Goal: Transaction & Acquisition: Purchase product/service

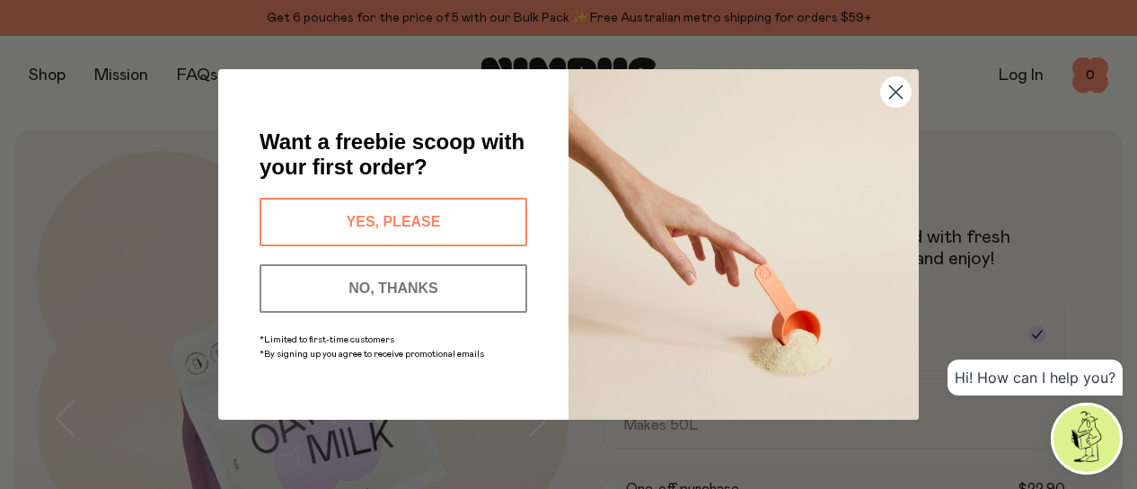
click at [365, 285] on button "NO, THANKS" at bounding box center [394, 288] width 268 height 49
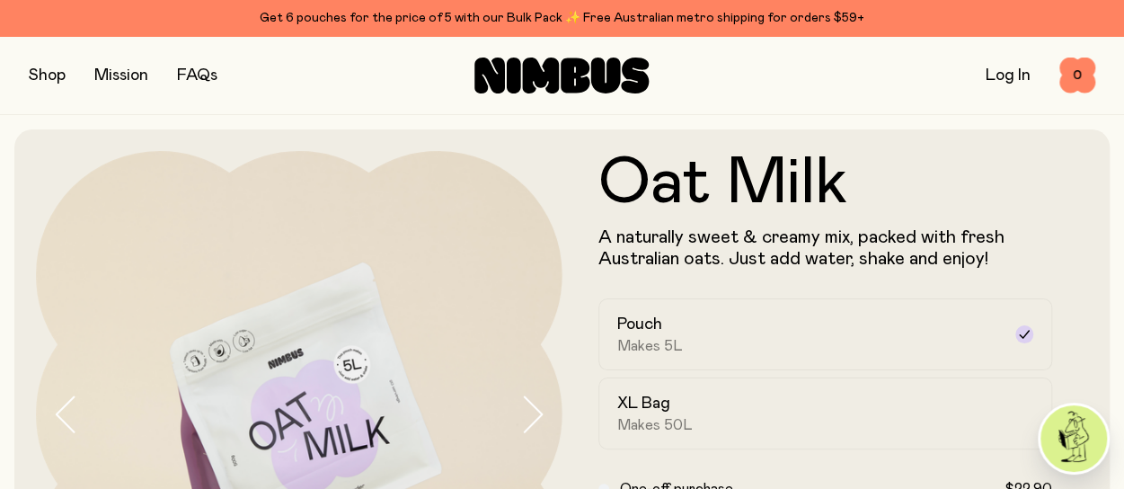
click at [983, 76] on div "Log In 0 0" at bounding box center [917, 75] width 356 height 36
click at [1003, 76] on link "Log In" at bounding box center [1007, 75] width 45 height 16
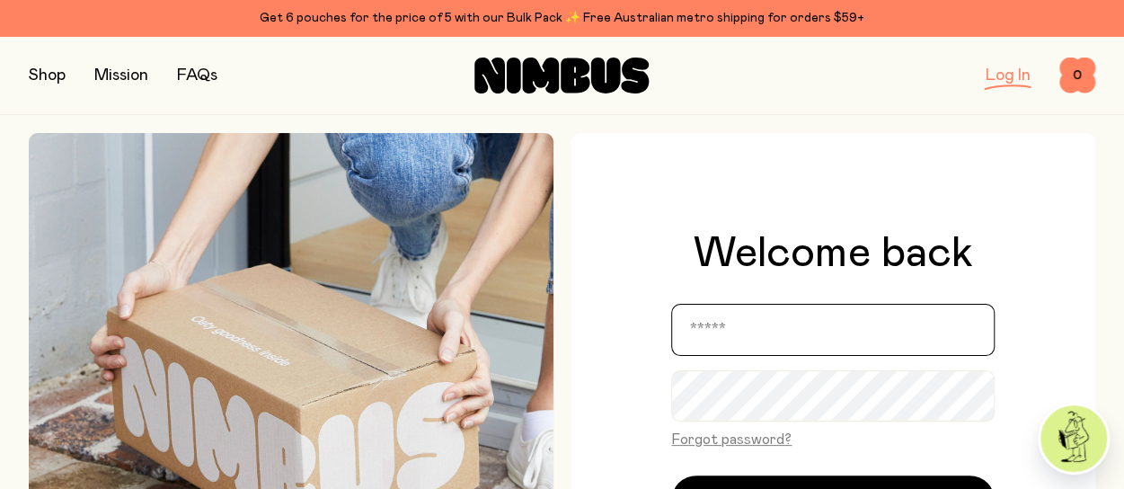
click at [792, 309] on input "email" at bounding box center [832, 330] width 323 height 52
type input "**********"
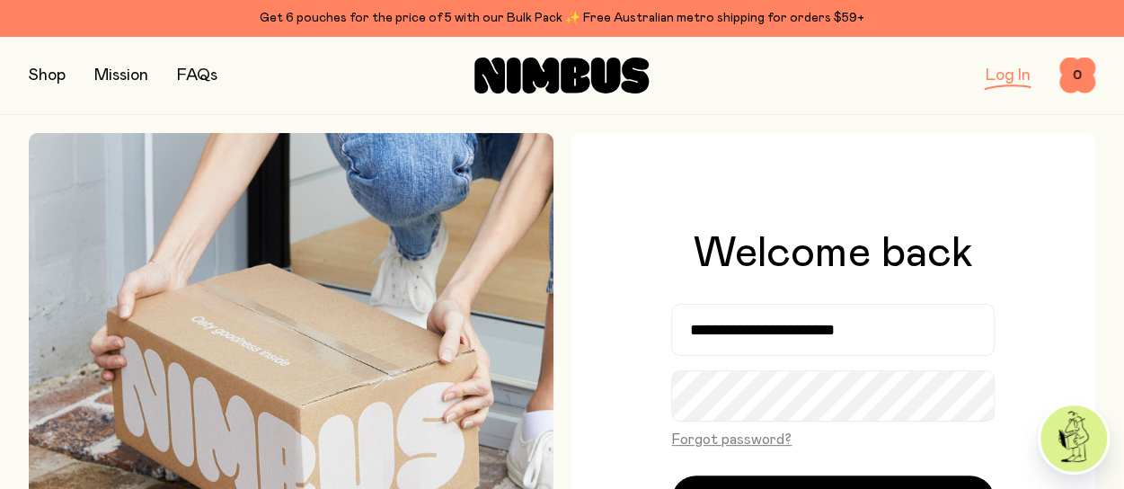
click at [505, 21] on div "Get 6 pouches for the price of 5 with our Bulk Pack ✨ Free Australian metro shi…" at bounding box center [562, 18] width 1066 height 22
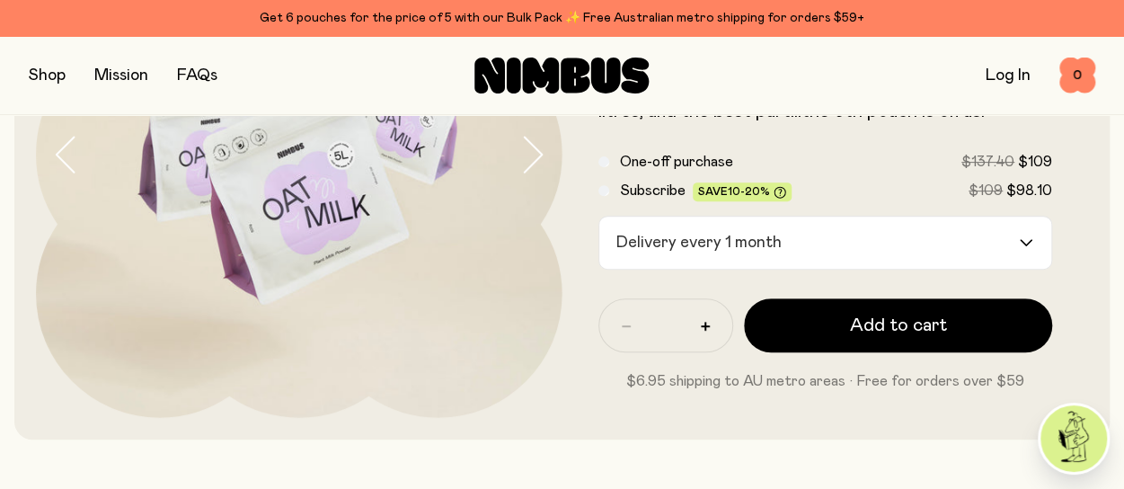
scroll to position [269, 0]
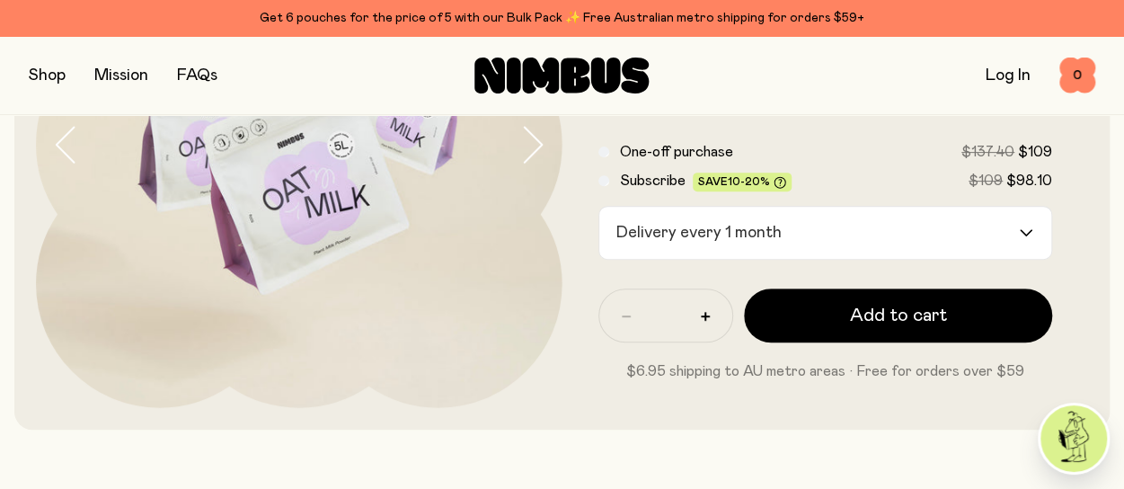
click at [30, 87] on button "button" at bounding box center [47, 75] width 37 height 25
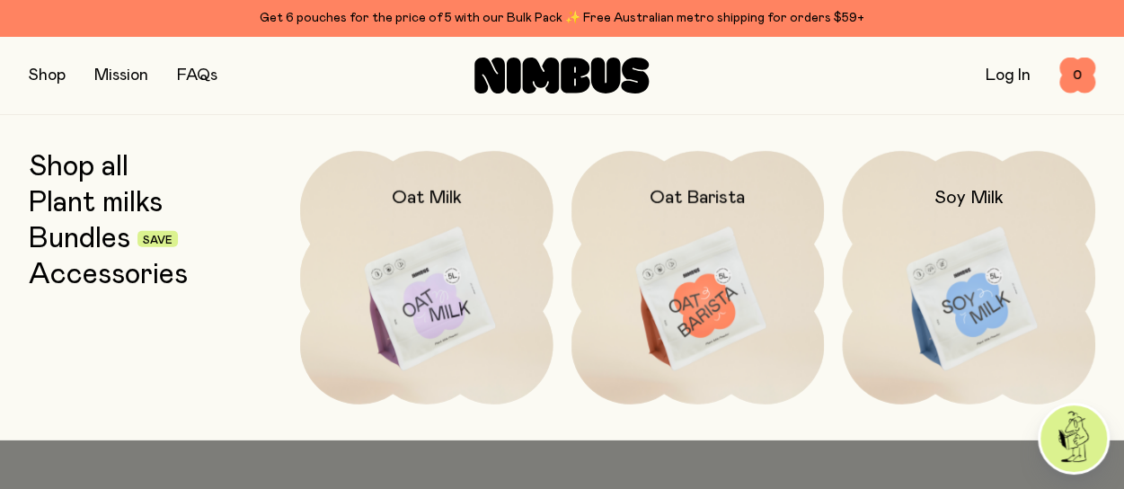
click at [711, 263] on img at bounding box center [697, 299] width 253 height 297
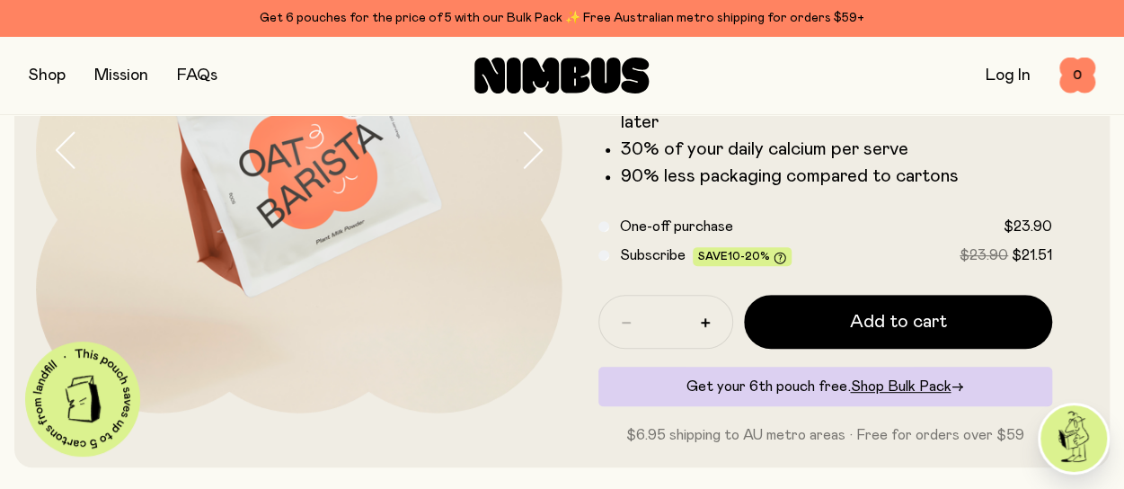
scroll to position [314, 0]
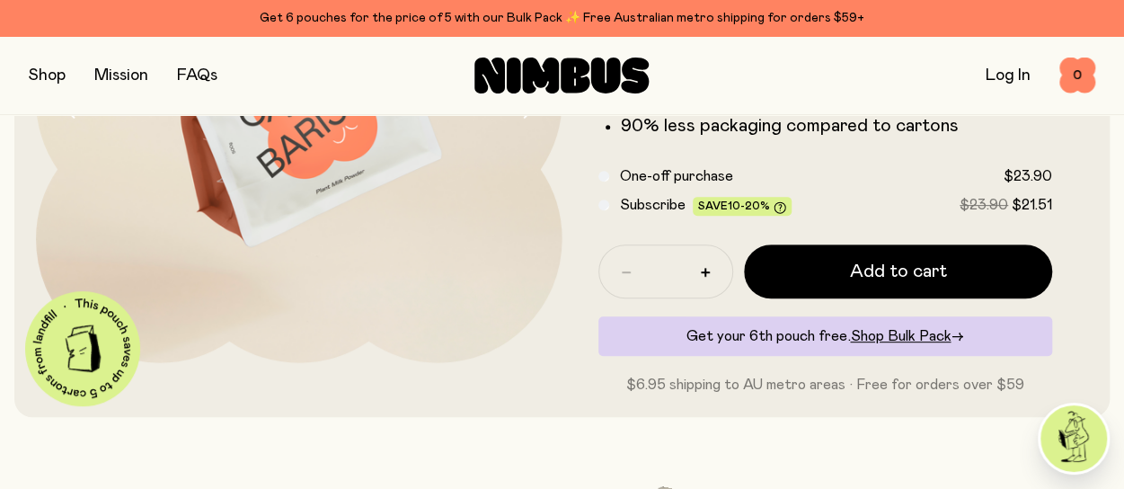
click at [633, 202] on span "Subscribe" at bounding box center [653, 205] width 66 height 14
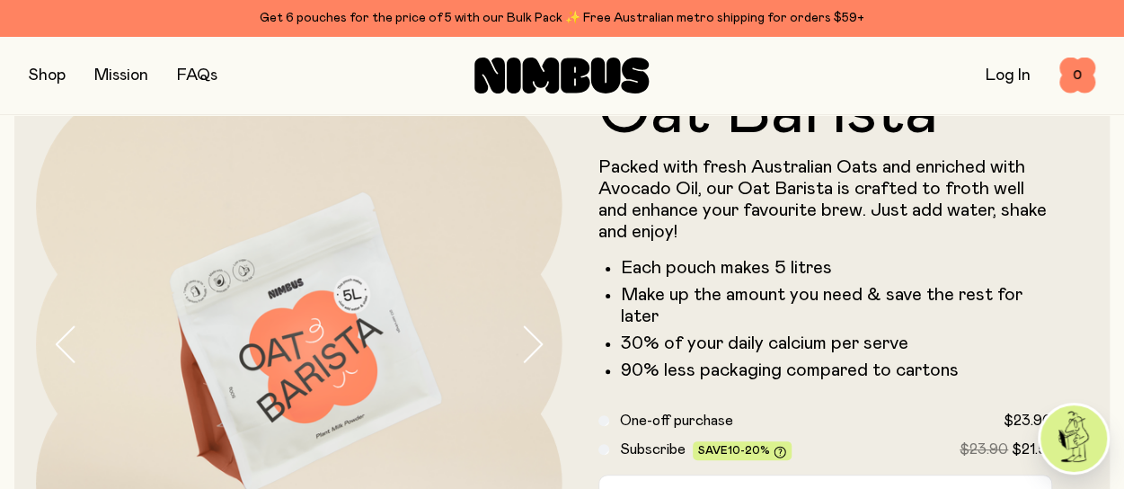
scroll to position [67, 0]
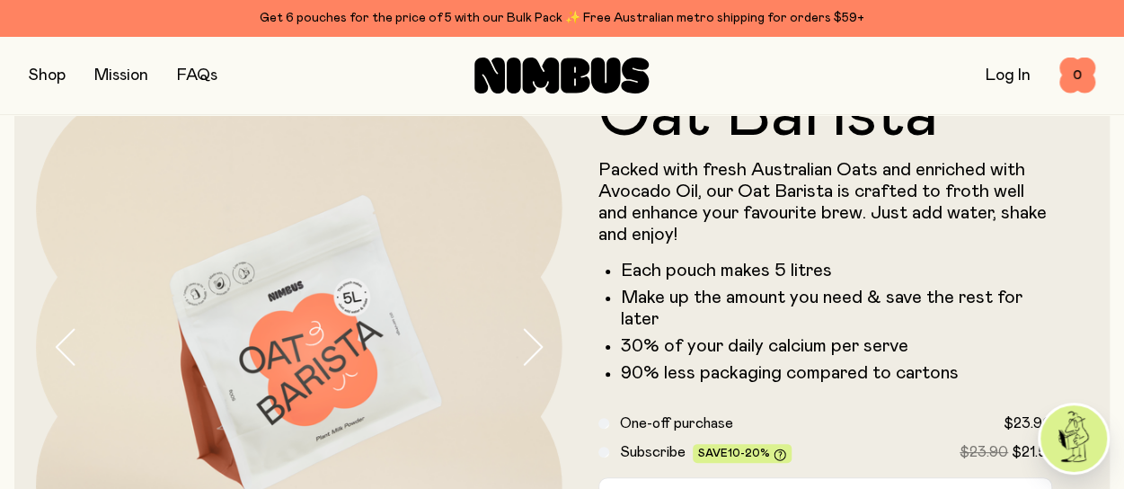
click at [48, 78] on button "button" at bounding box center [47, 75] width 37 height 25
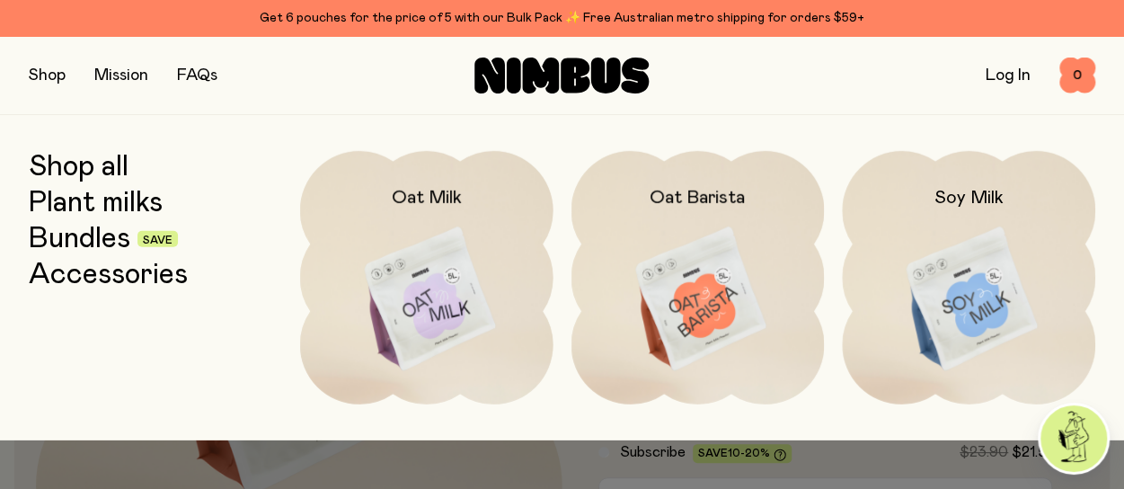
click at [120, 167] on link "Shop all" at bounding box center [79, 167] width 100 height 32
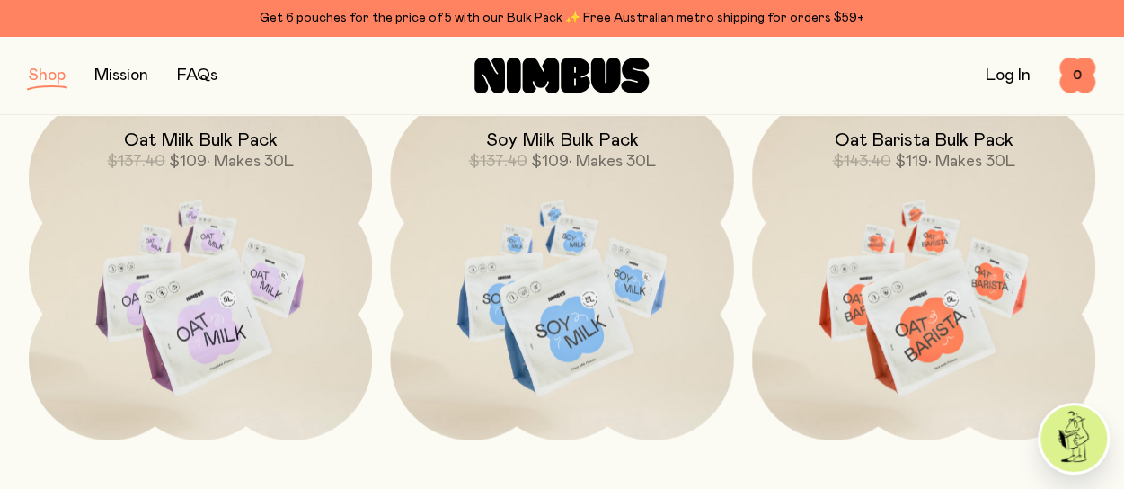
scroll to position [1684, 0]
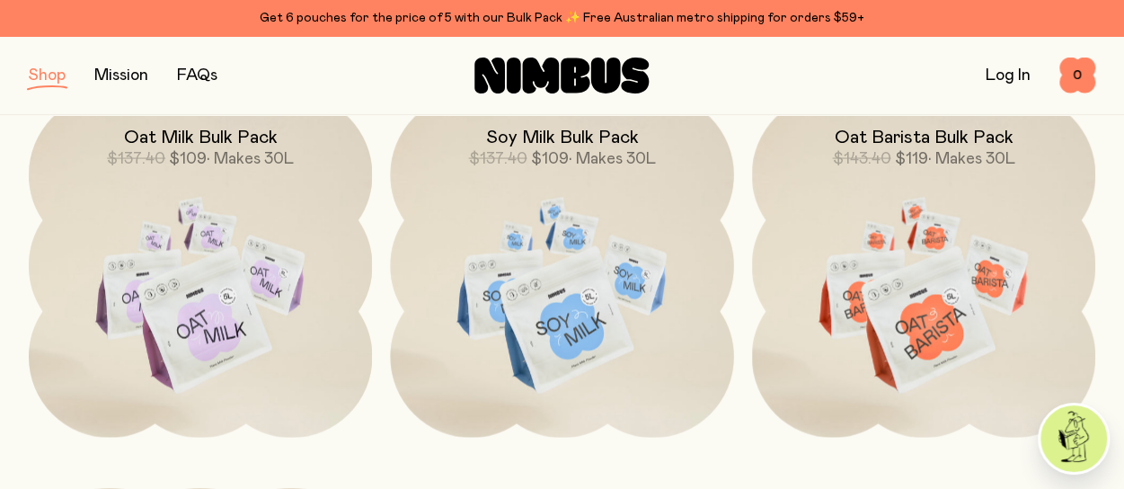
click at [909, 306] on img at bounding box center [923, 294] width 343 height 403
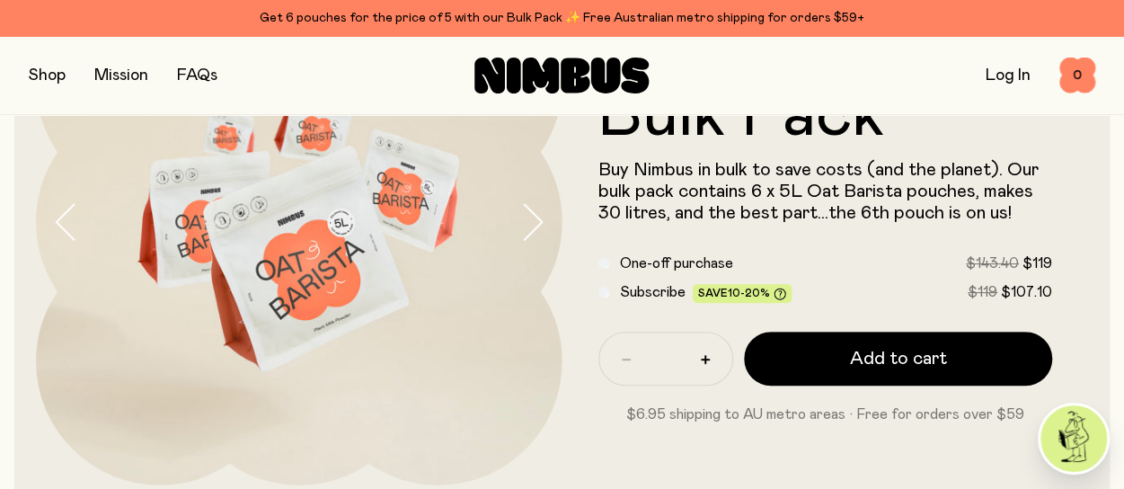
scroll to position [225, 0]
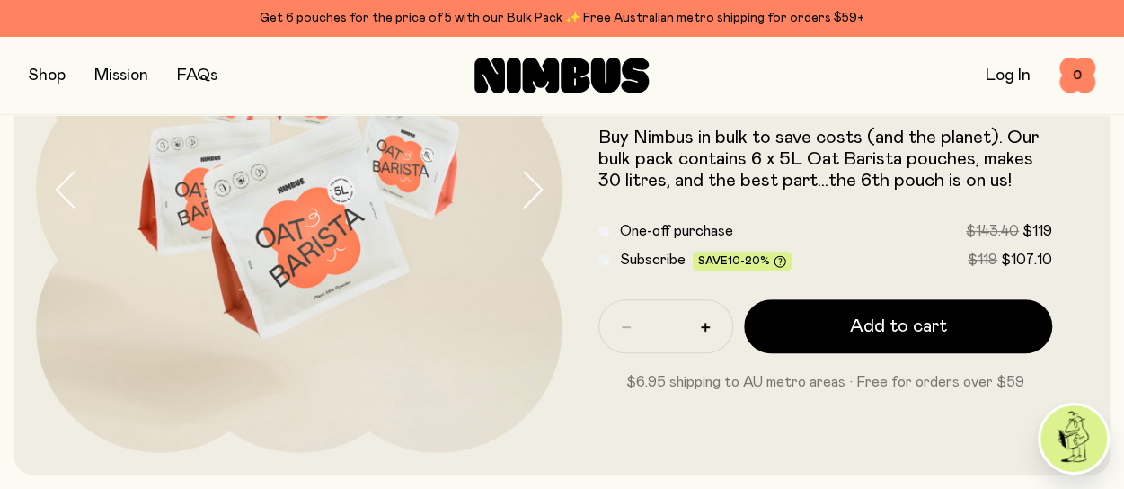
click at [646, 252] on span "Subscribe" at bounding box center [653, 259] width 66 height 14
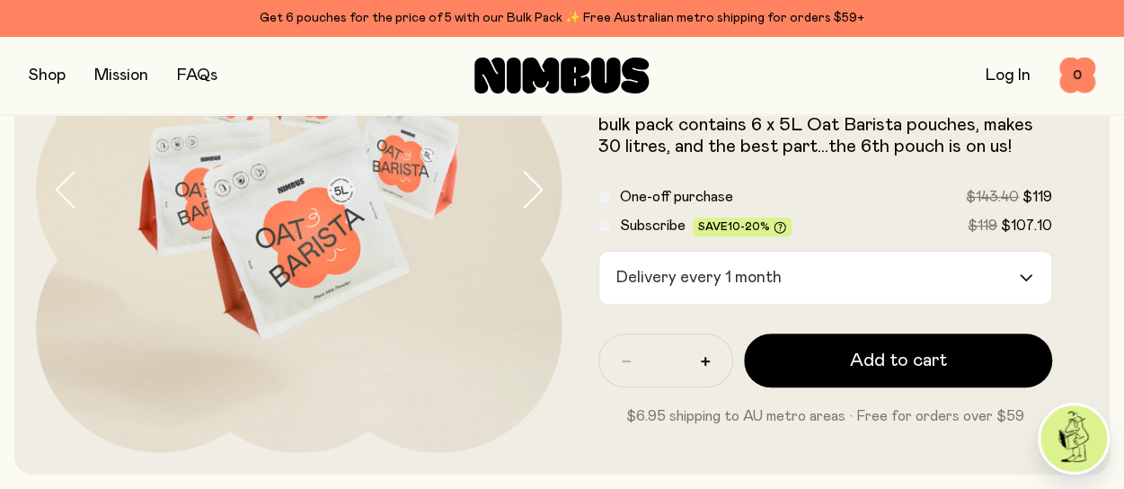
click at [835, 280] on input "Search for option" at bounding box center [903, 278] width 229 height 52
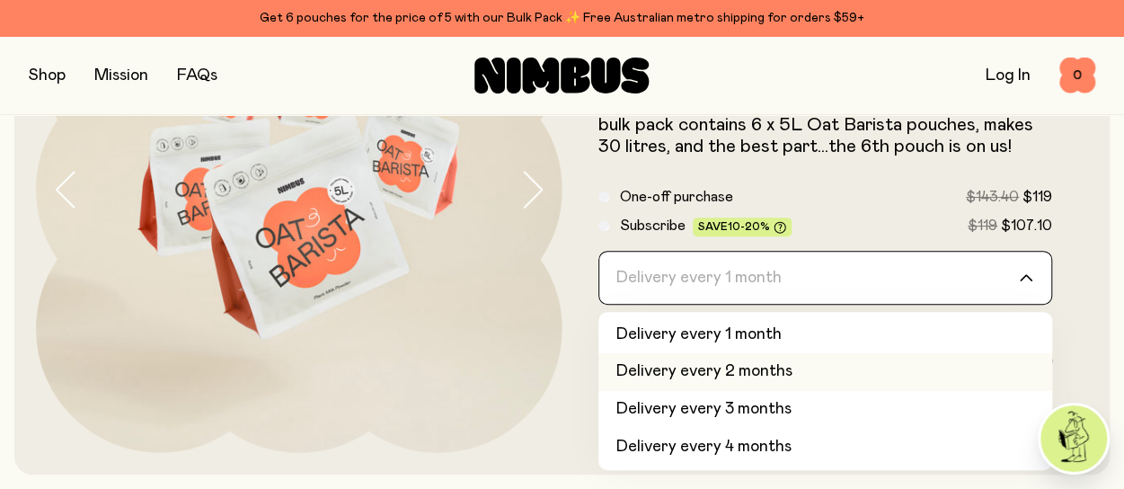
click at [790, 371] on li "Delivery every 2 months" at bounding box center [825, 372] width 455 height 38
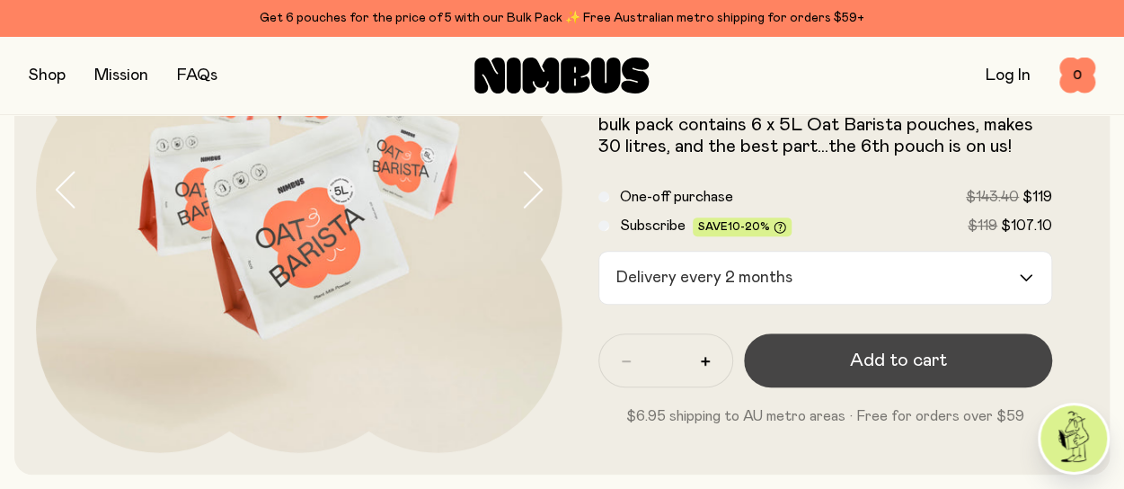
click at [814, 366] on button "Add to cart" at bounding box center [898, 360] width 309 height 54
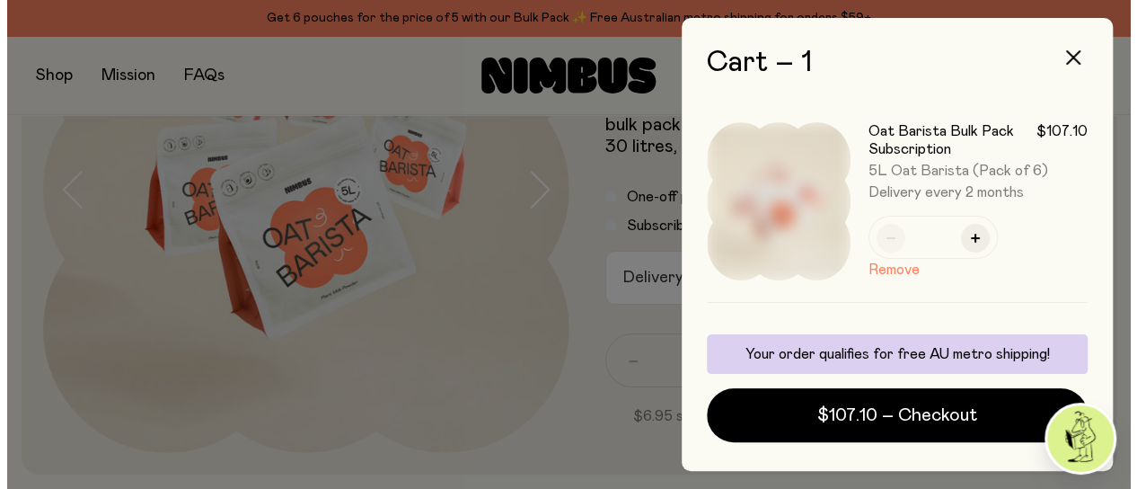
scroll to position [0, 0]
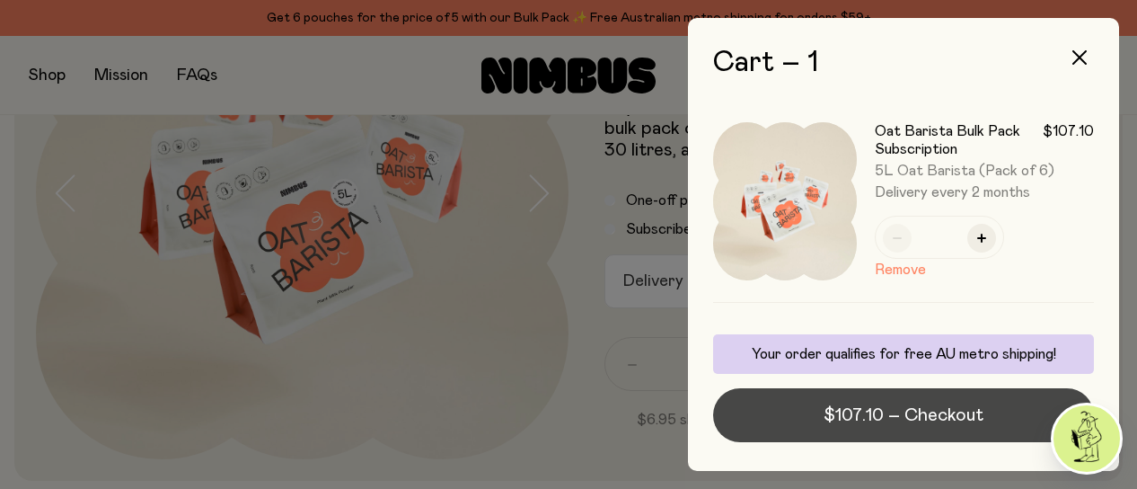
click at [906, 419] on span "$107.10 – Checkout" at bounding box center [904, 414] width 160 height 25
